Goal: Information Seeking & Learning: Find specific fact

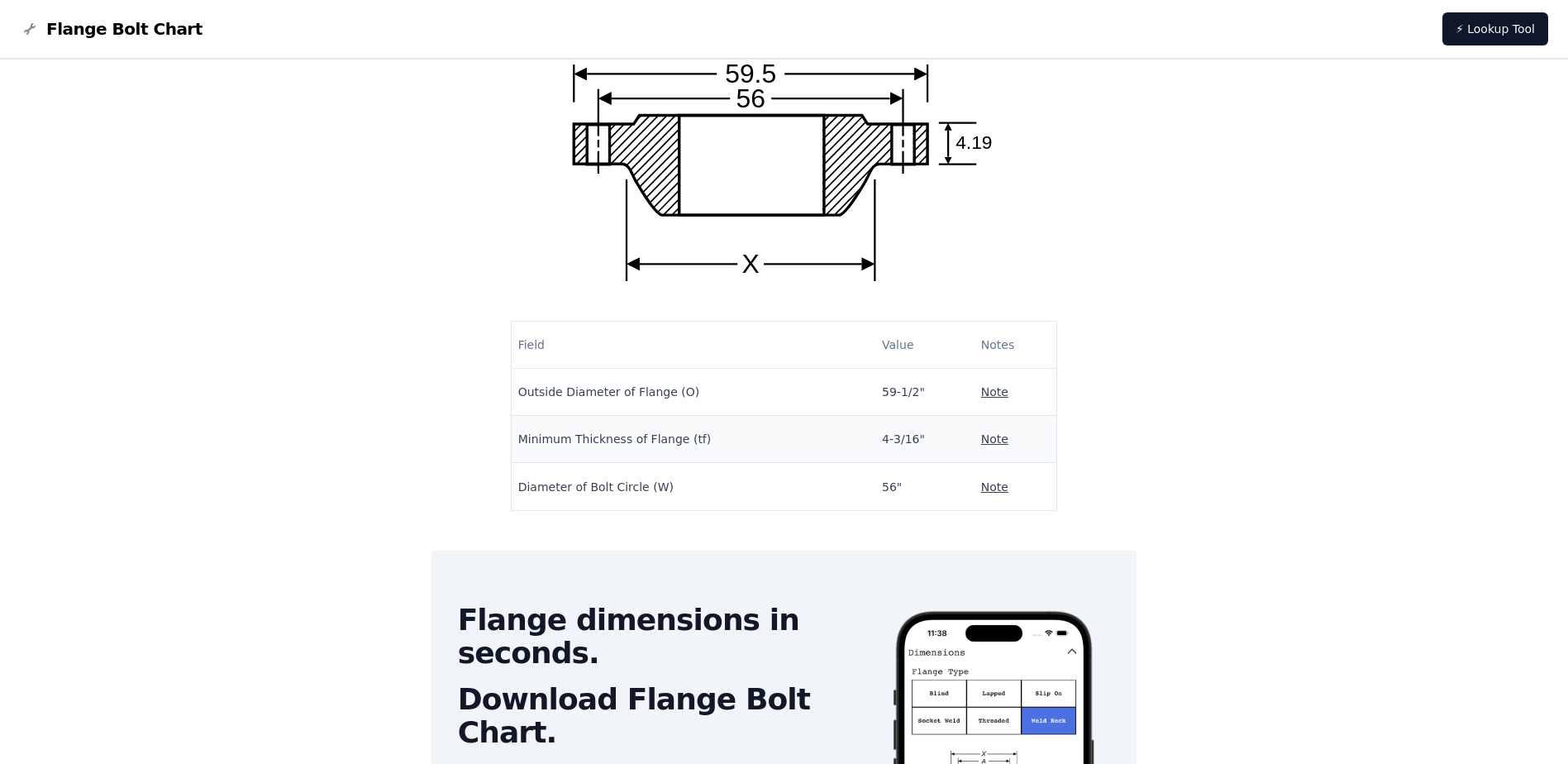
scroll to position [166, 0]
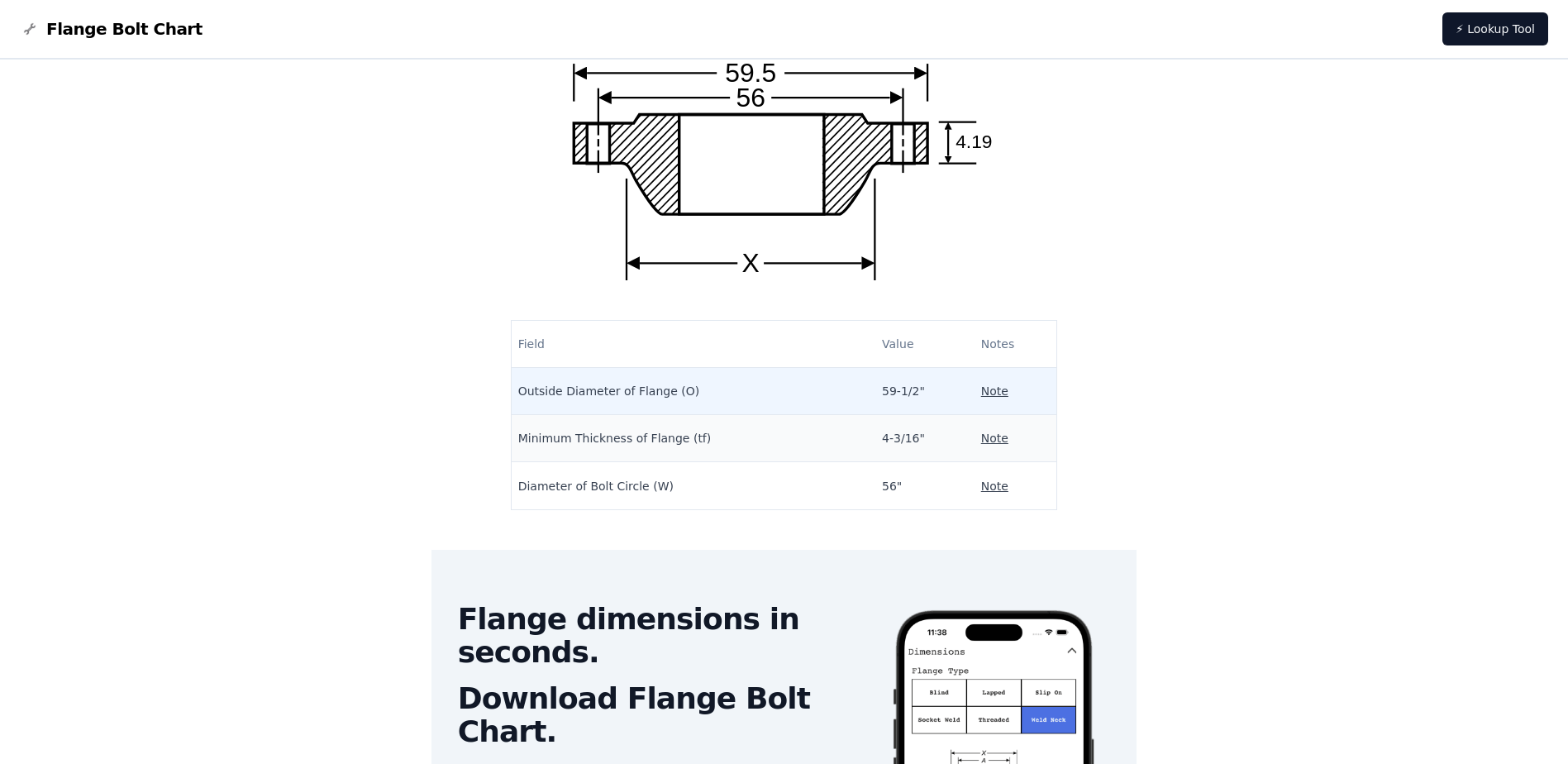
click at [982, 392] on p "Note" at bounding box center [995, 391] width 28 height 16
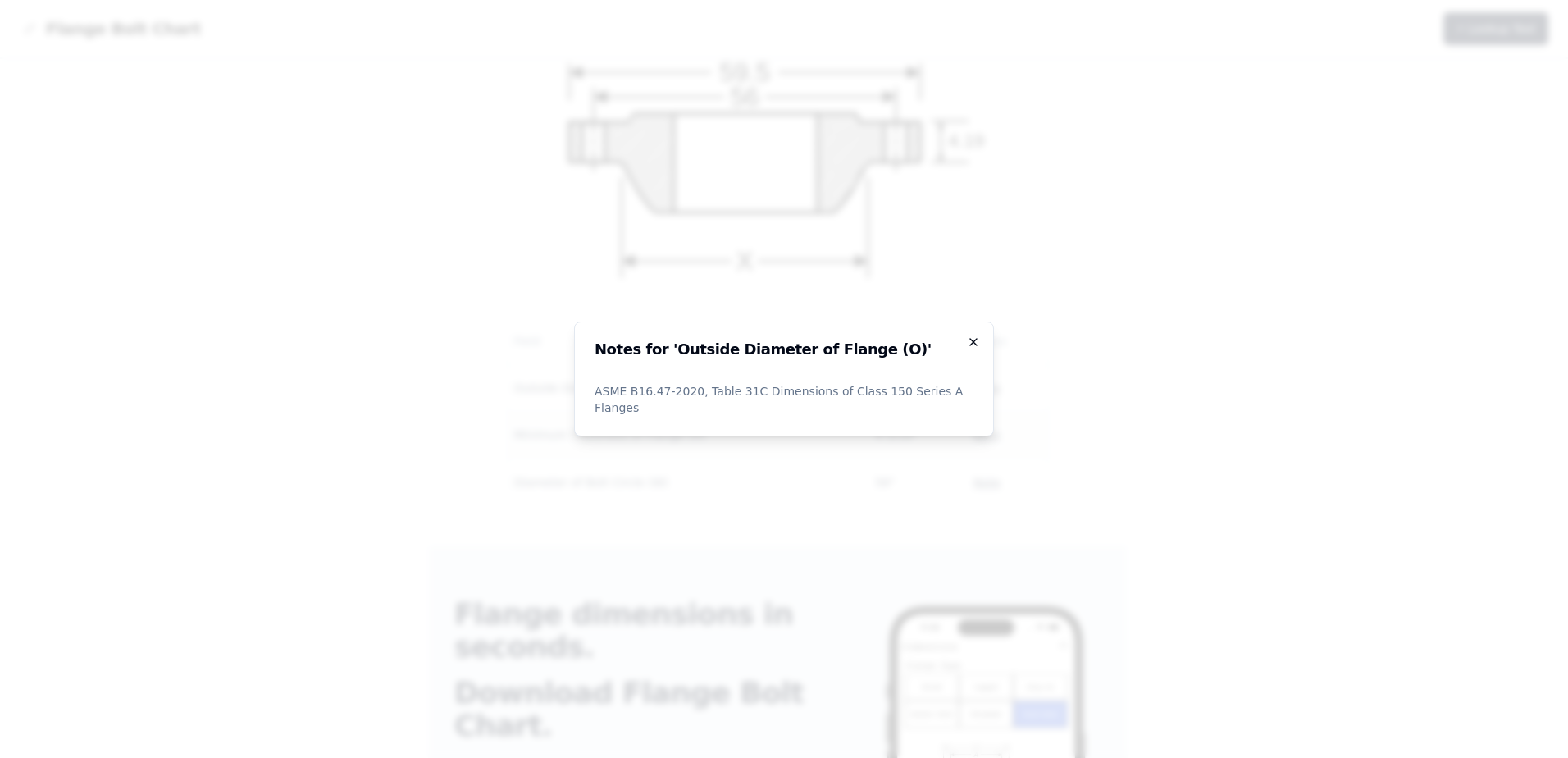
click at [968, 347] on icon "button" at bounding box center [974, 342] width 13 height 13
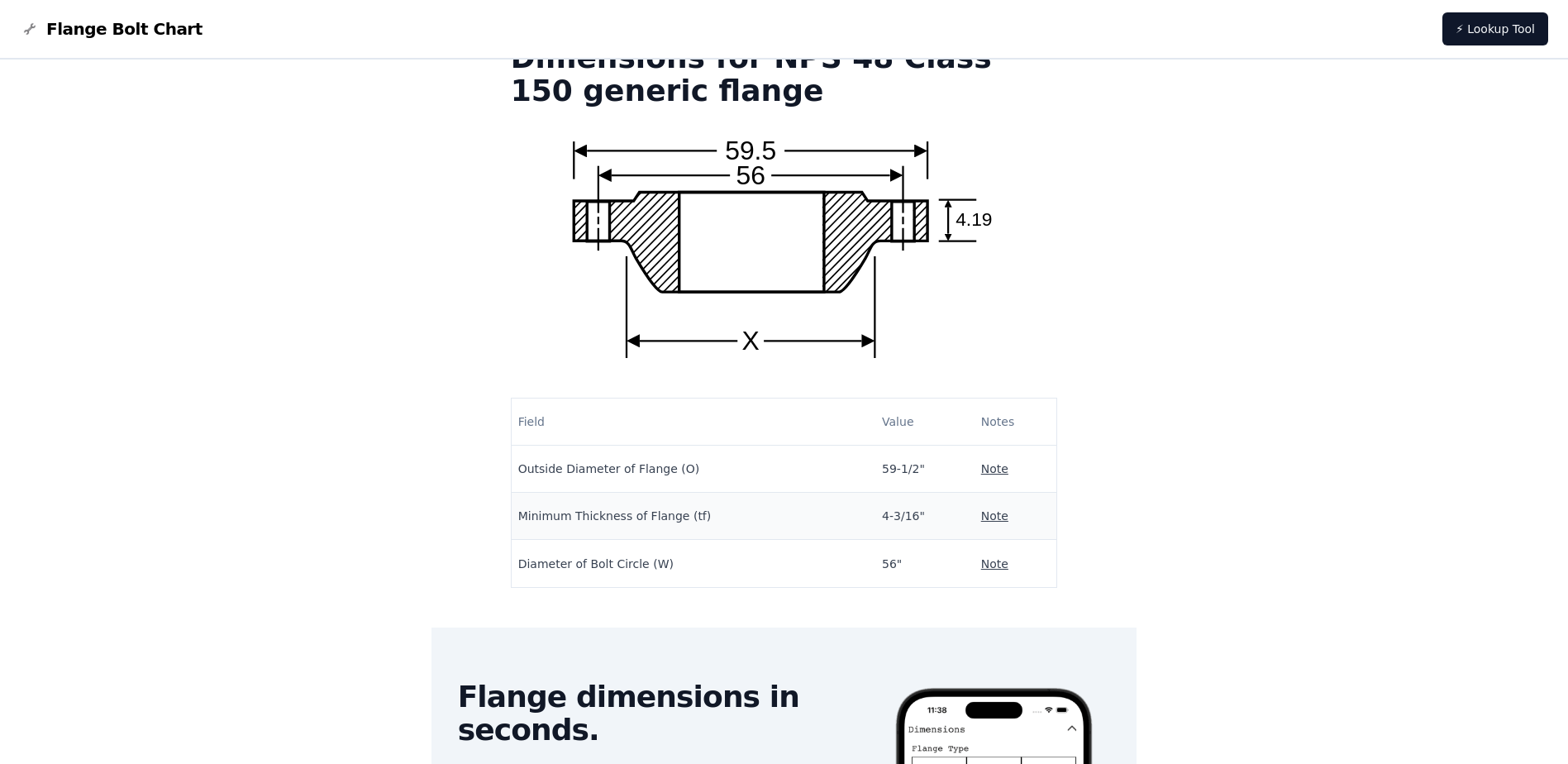
scroll to position [0, 0]
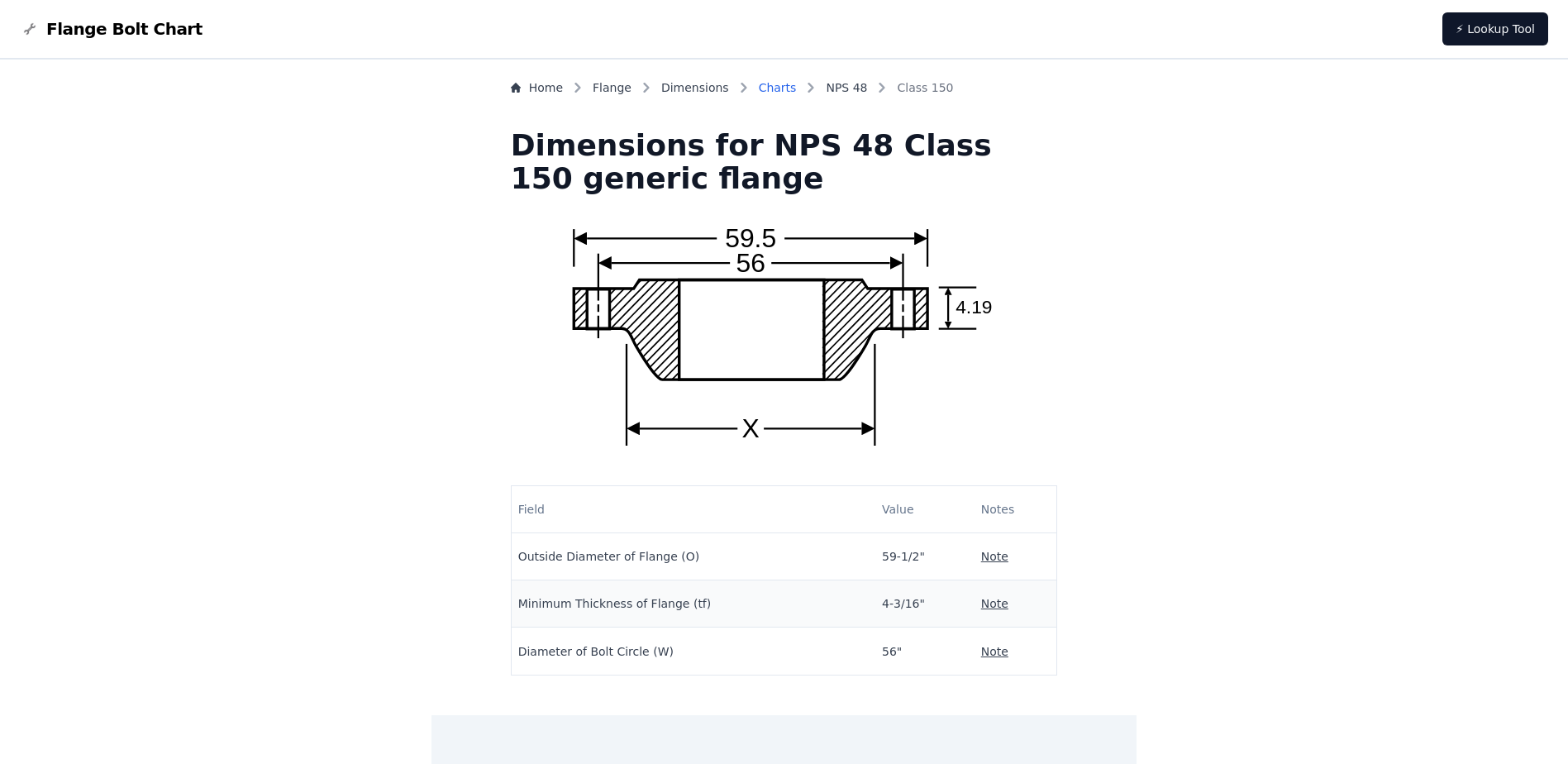
click at [797, 90] on link "Charts" at bounding box center [778, 87] width 38 height 16
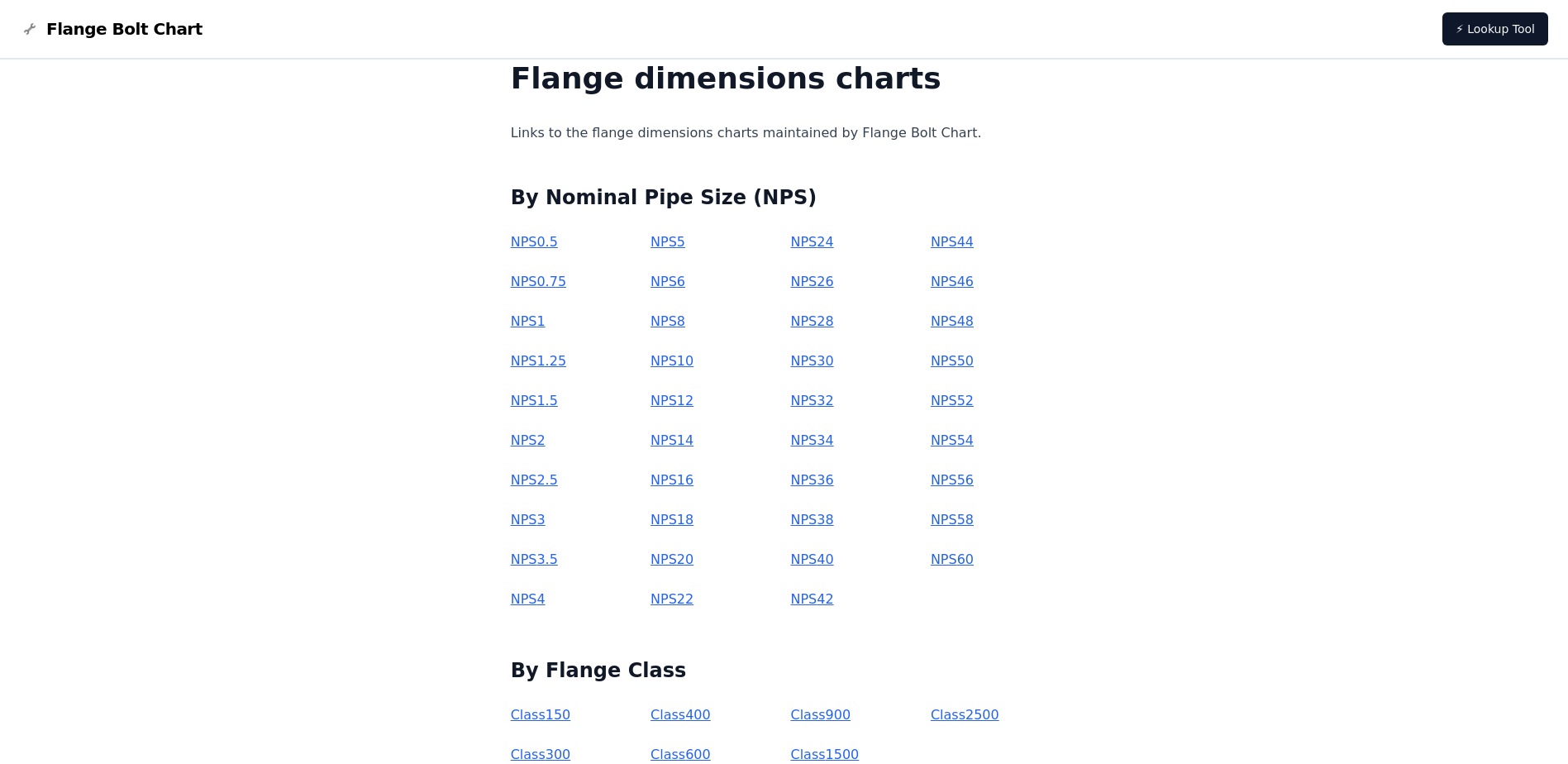
scroll to position [175, 0]
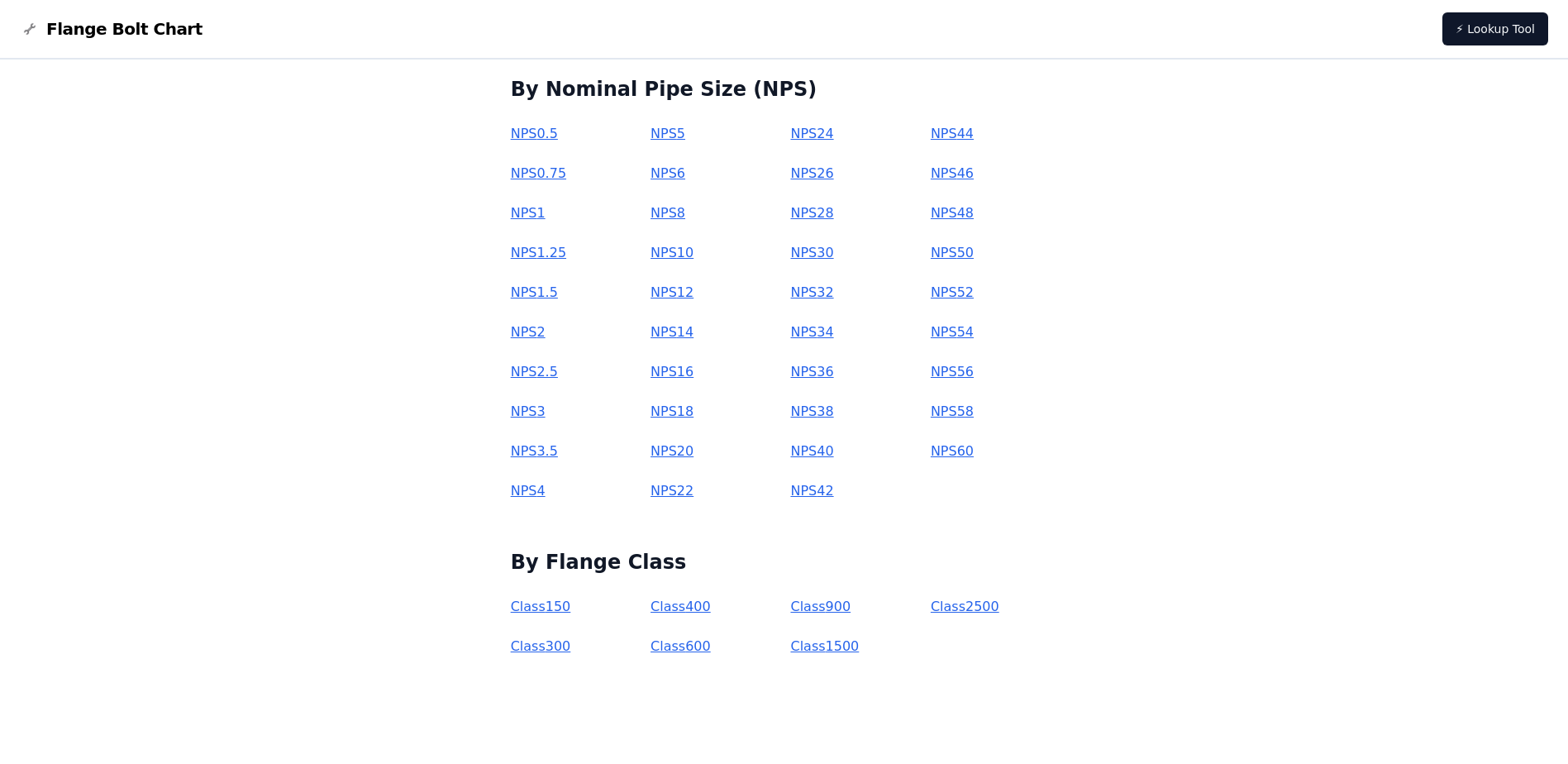
click at [571, 607] on link "Class 150" at bounding box center [541, 607] width 60 height 15
